Goal: Information Seeking & Learning: Find specific page/section

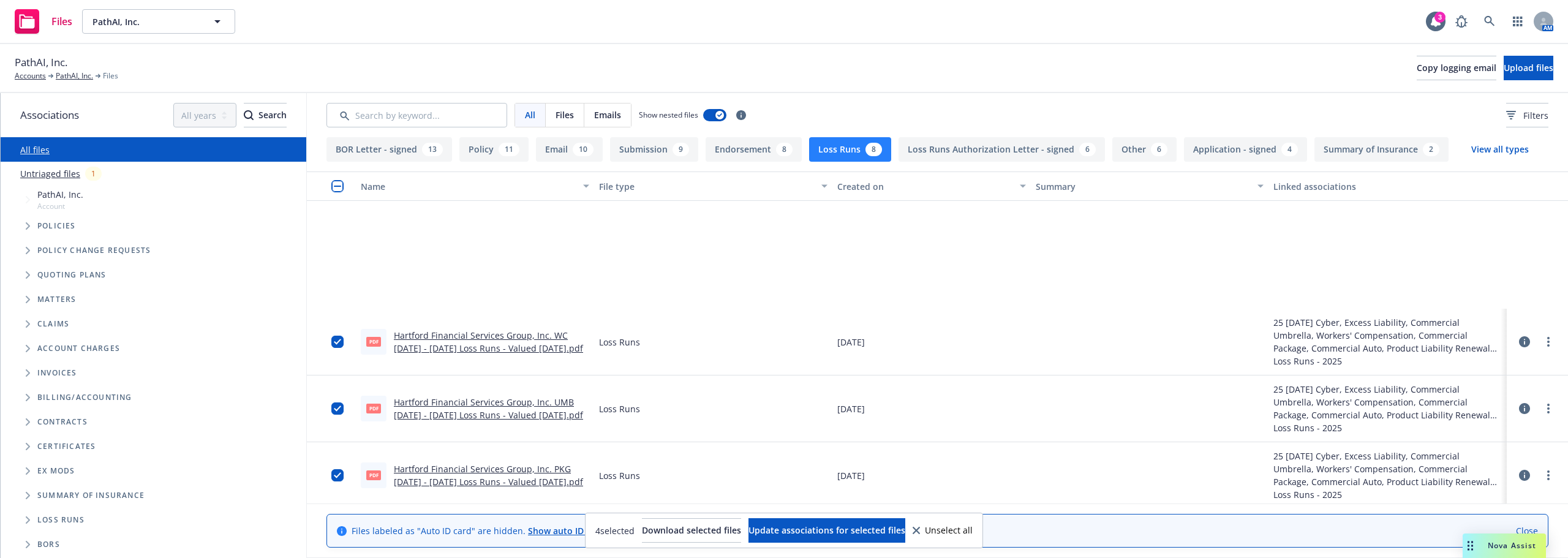
scroll to position [184, 0]
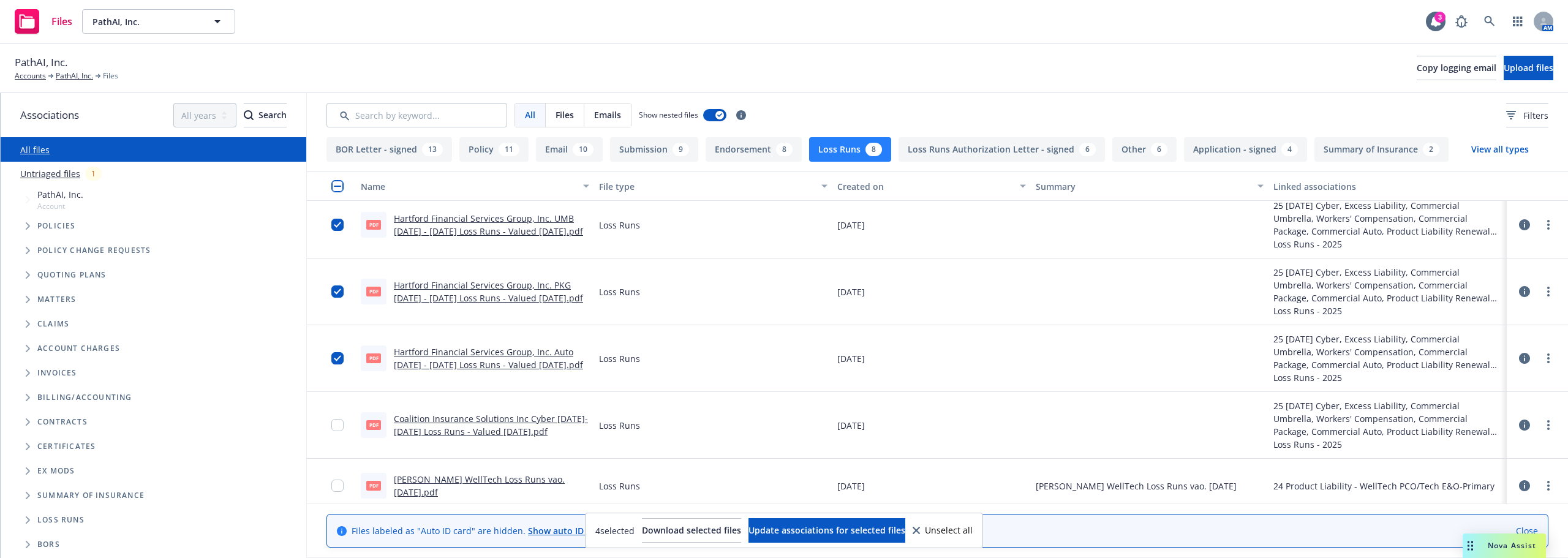
click at [73, 69] on div "PathAI, Inc. Accounts PathAI, Inc. Files" at bounding box center [67, 68] width 103 height 27
click at [73, 76] on link "PathAI, Inc." at bounding box center [75, 76] width 38 height 11
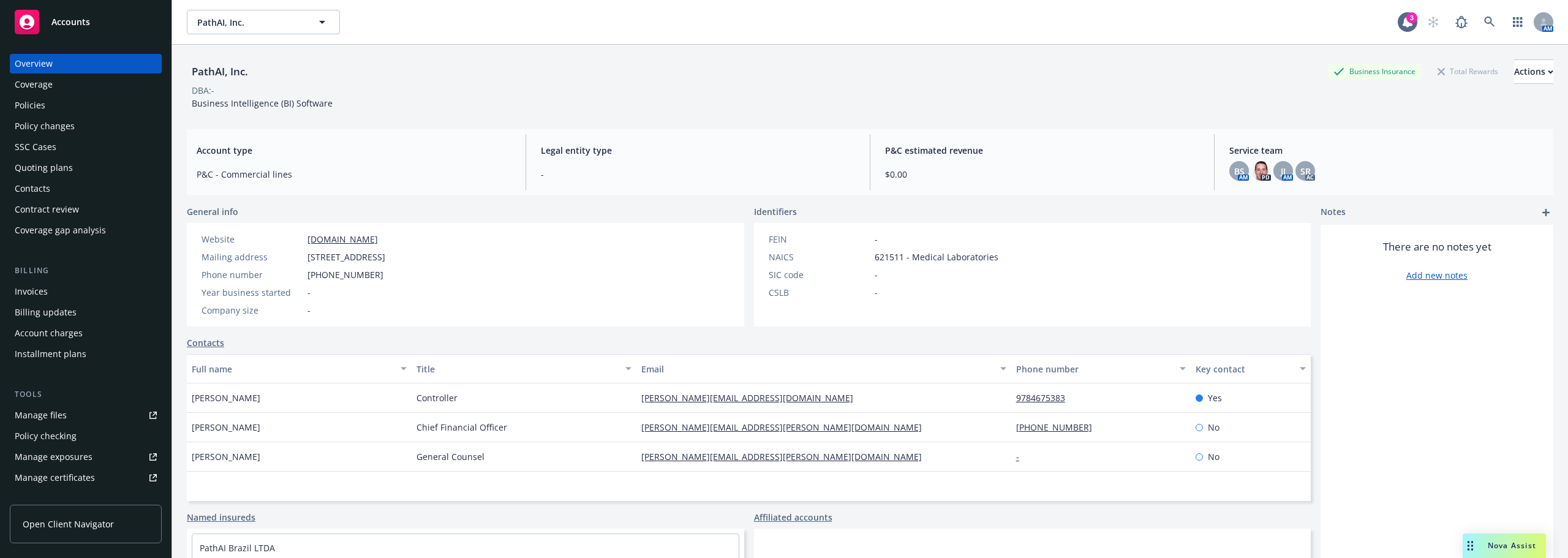
click at [66, 116] on div "Policy changes" at bounding box center [45, 126] width 60 height 20
click at [67, 106] on div "Policies" at bounding box center [86, 105] width 142 height 20
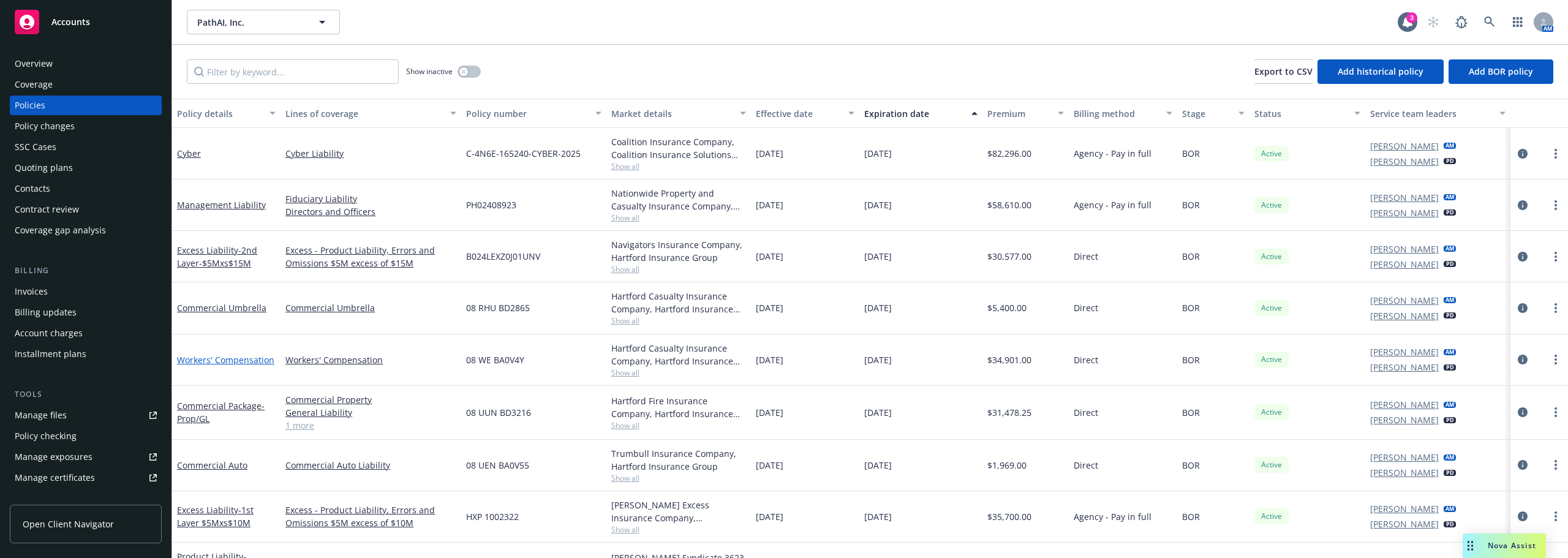
click at [234, 360] on link "Workers' Compensation" at bounding box center [226, 360] width 98 height 12
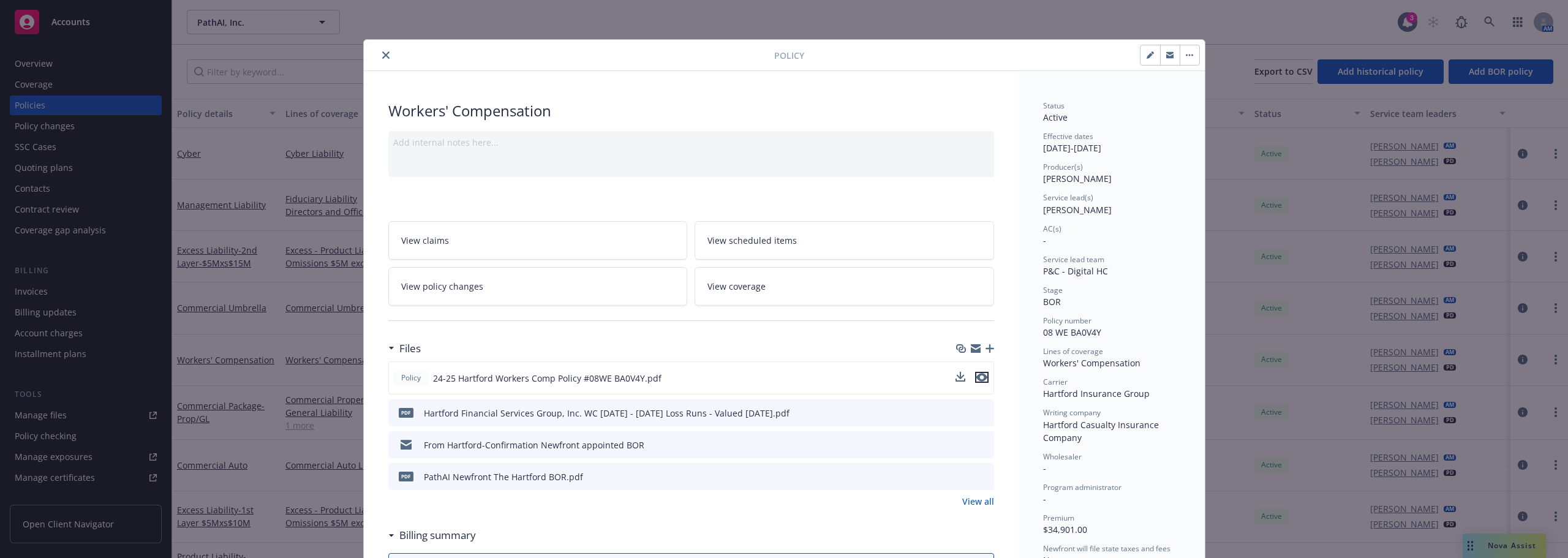
click at [980, 377] on icon "preview file" at bounding box center [982, 377] width 11 height 9
